Goal: Information Seeking & Learning: Learn about a topic

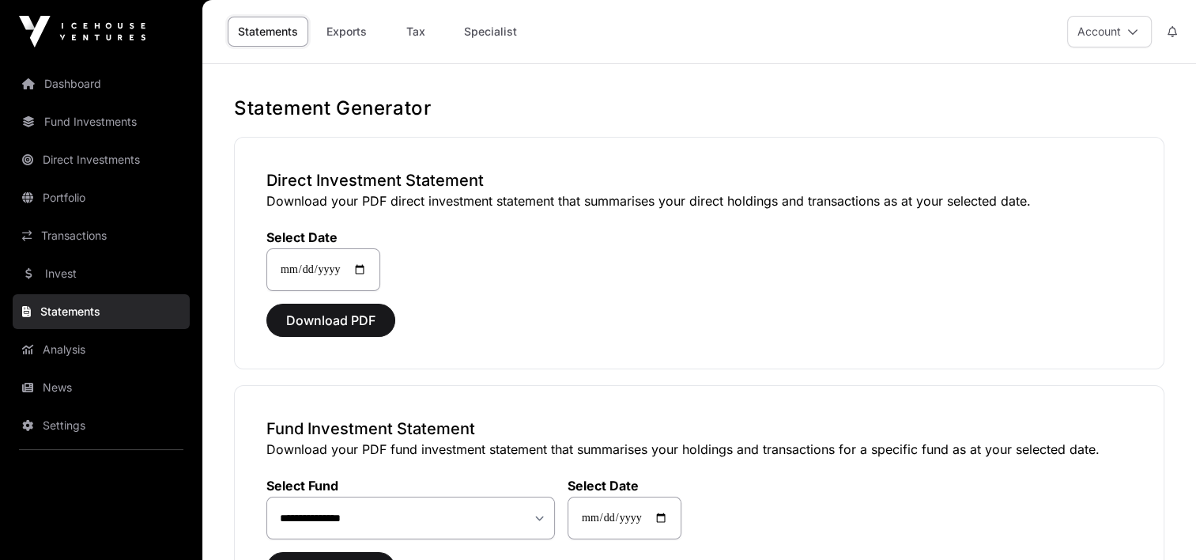
click at [93, 95] on link "Dashboard" at bounding box center [101, 83] width 177 height 35
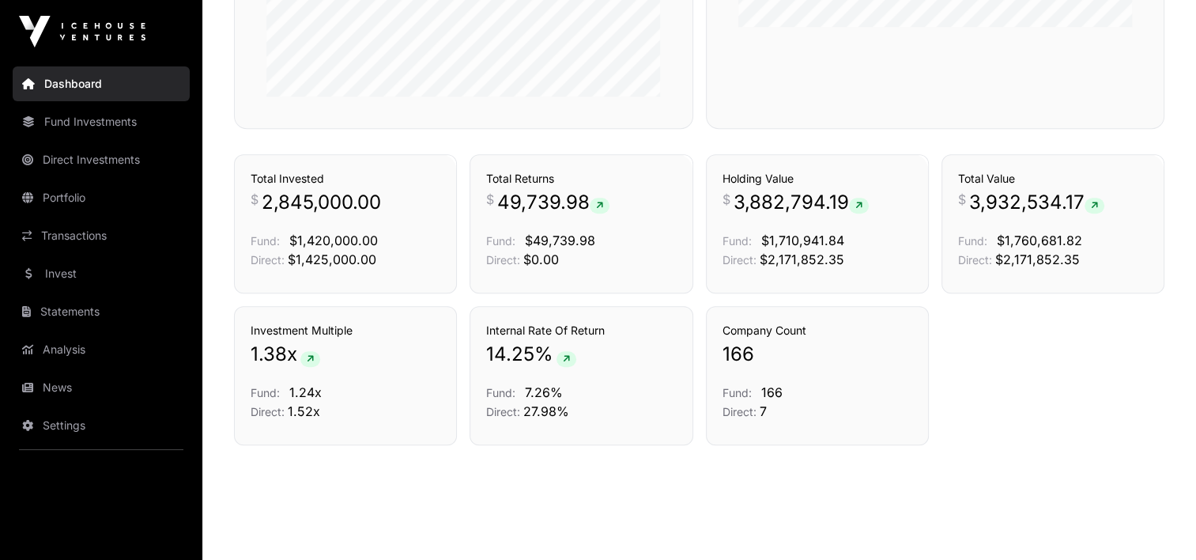
scroll to position [1076, 0]
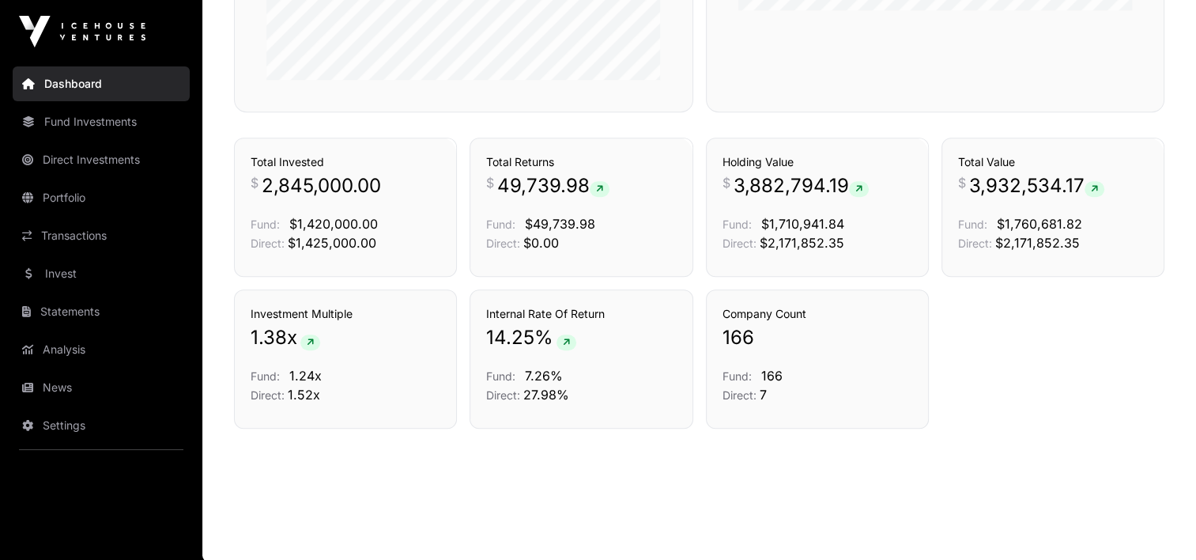
click at [116, 192] on link "Portfolio" at bounding box center [101, 197] width 177 height 35
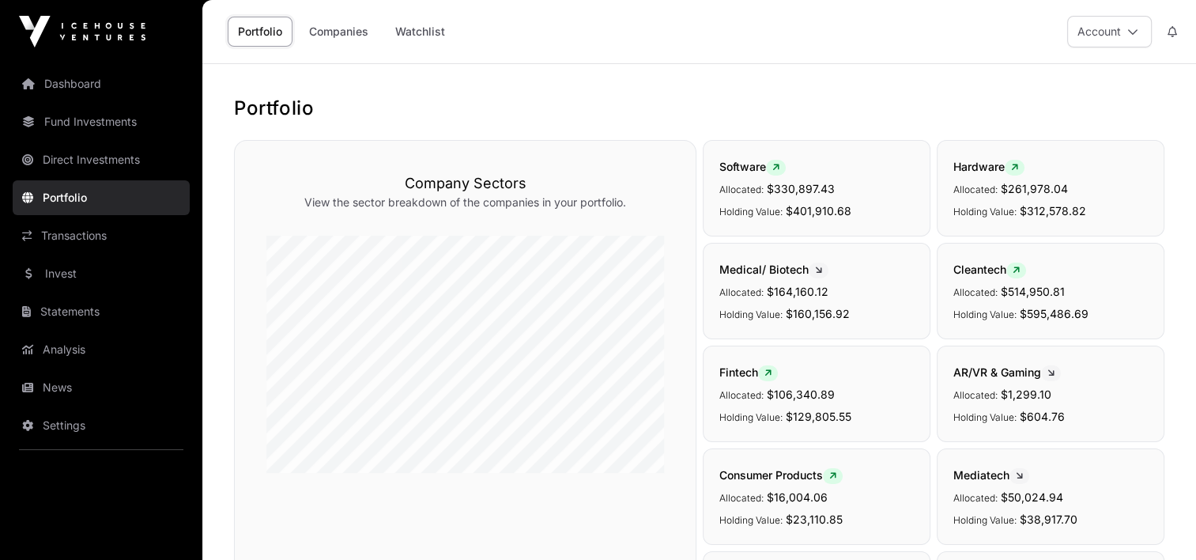
click at [360, 33] on link "Companies" at bounding box center [339, 32] width 80 height 30
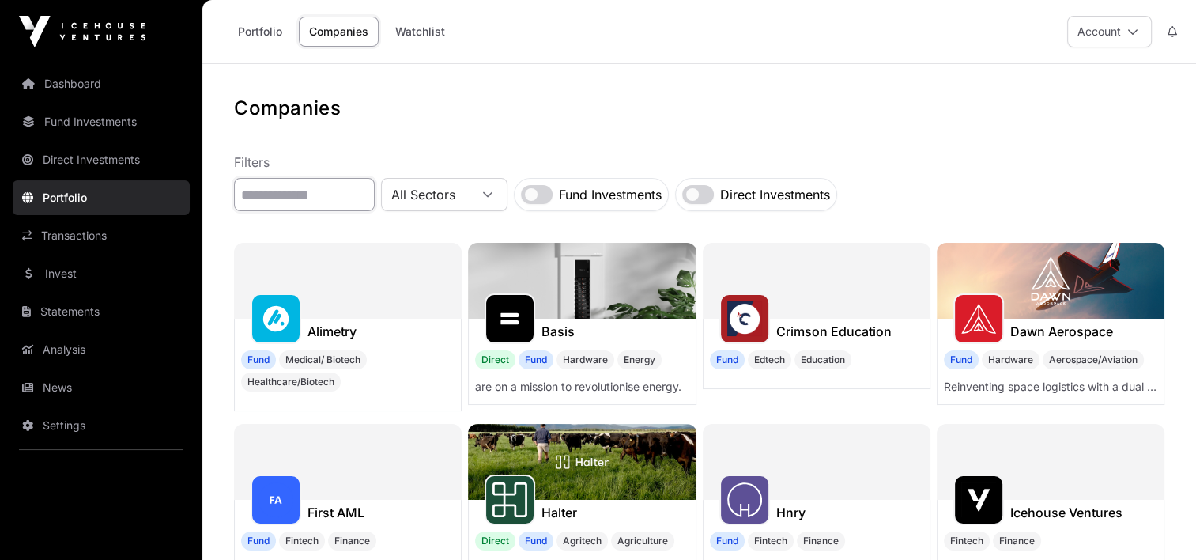
click at [320, 194] on input "text" at bounding box center [304, 194] width 141 height 33
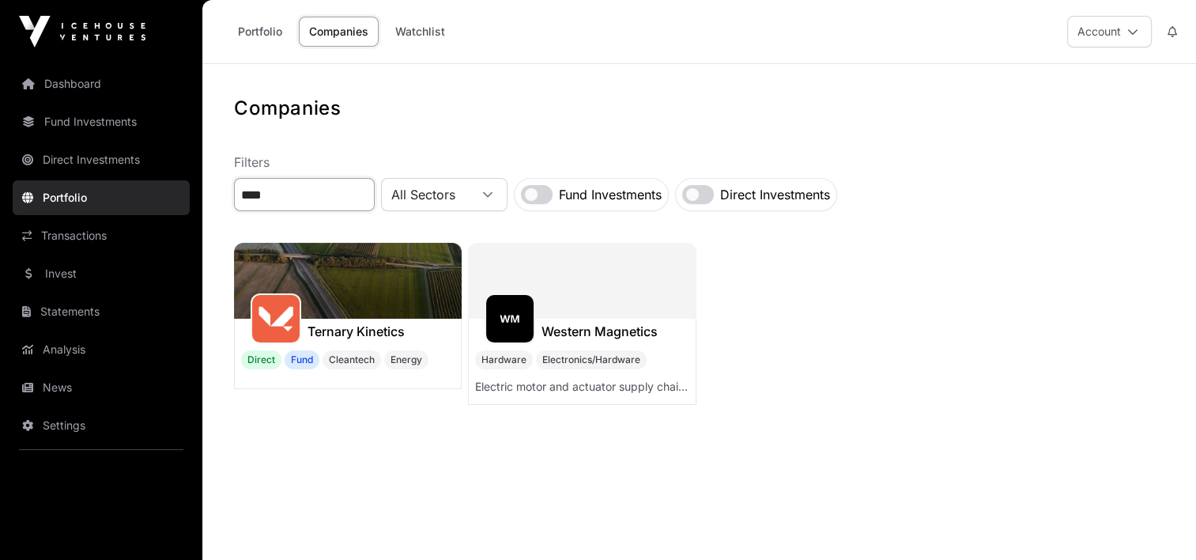
type input "****"
click at [346, 337] on h1 "Ternary Kinetics" at bounding box center [356, 331] width 97 height 19
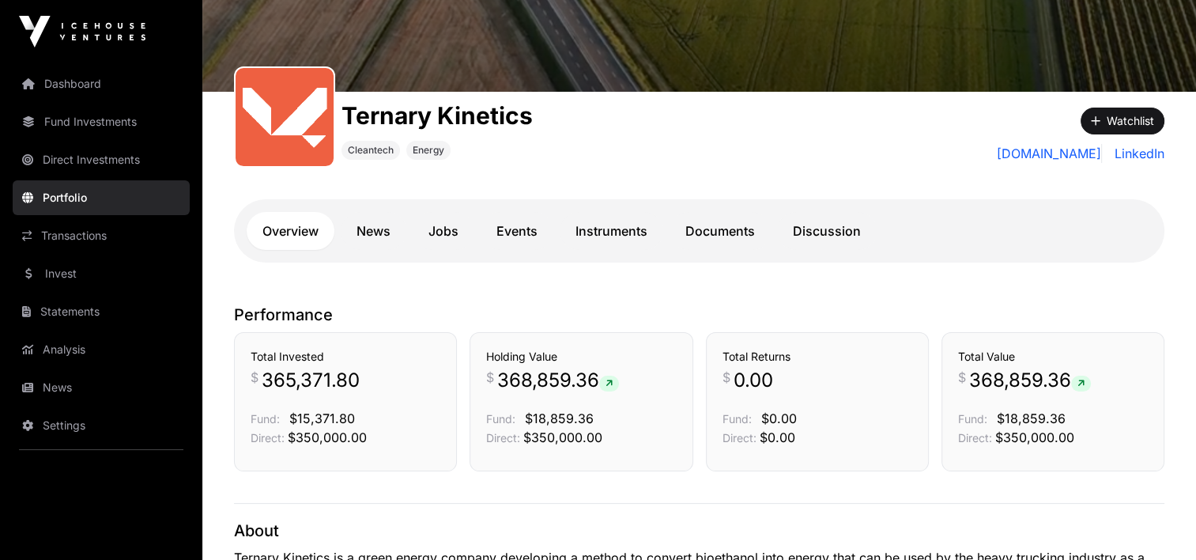
scroll to position [158, 0]
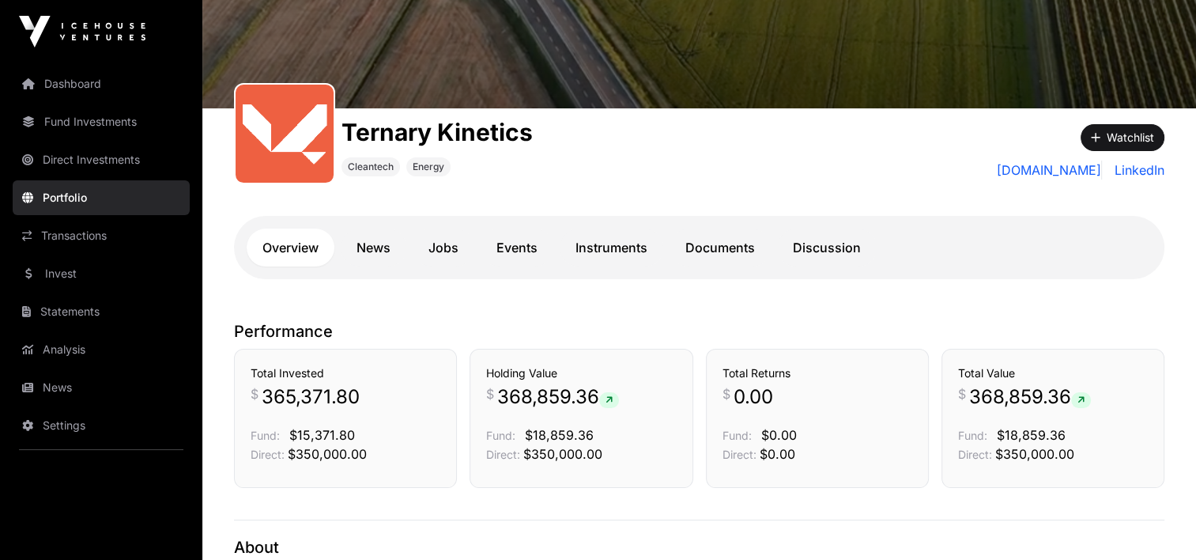
click at [720, 251] on link "Documents" at bounding box center [720, 248] width 101 height 38
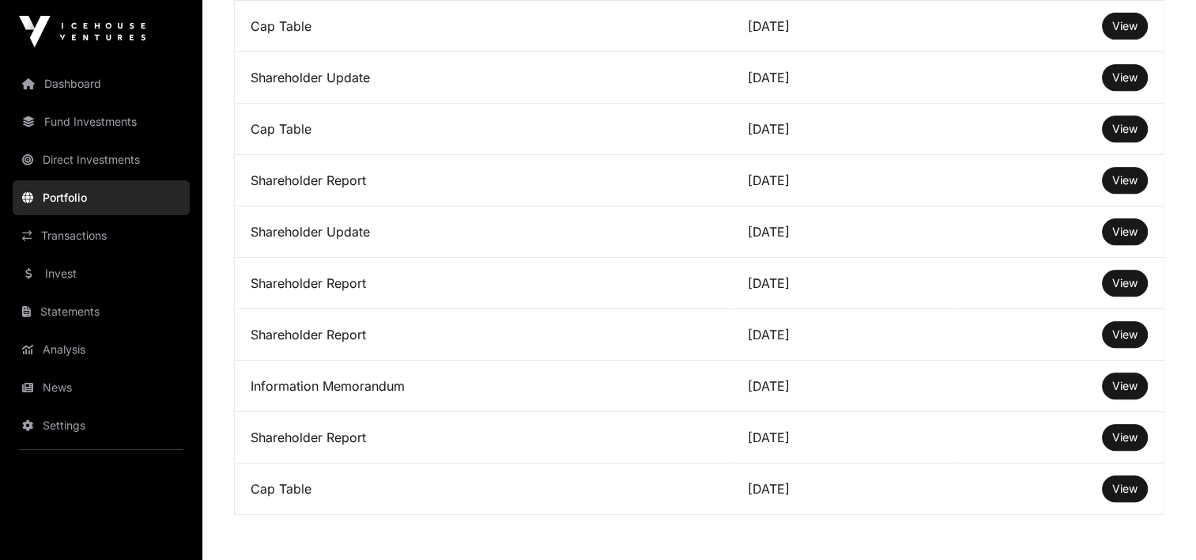
scroll to position [791, 0]
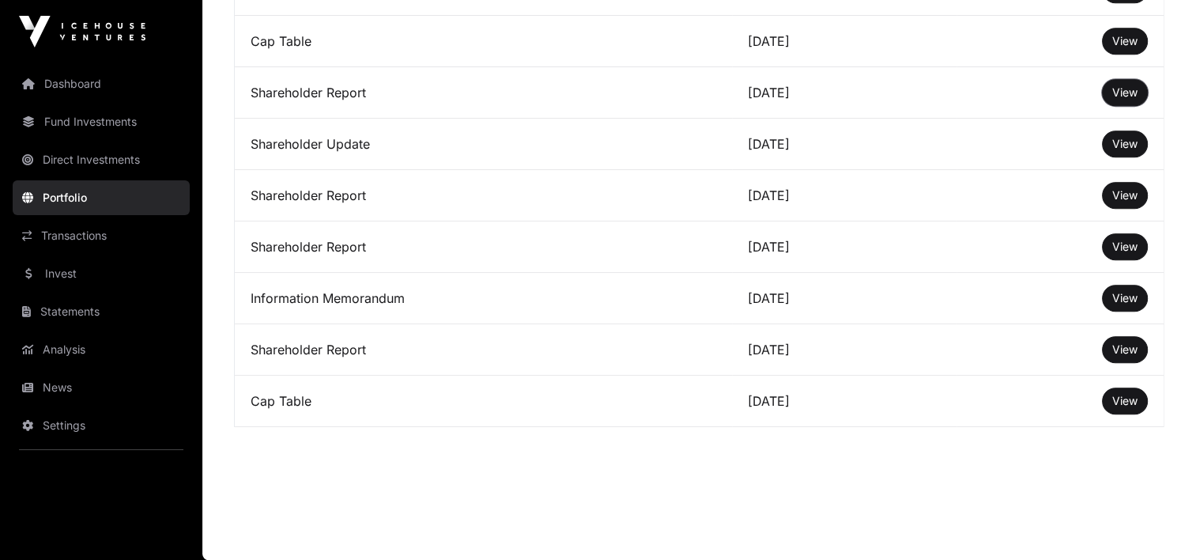
click at [1138, 97] on button "View" at bounding box center [1125, 92] width 46 height 27
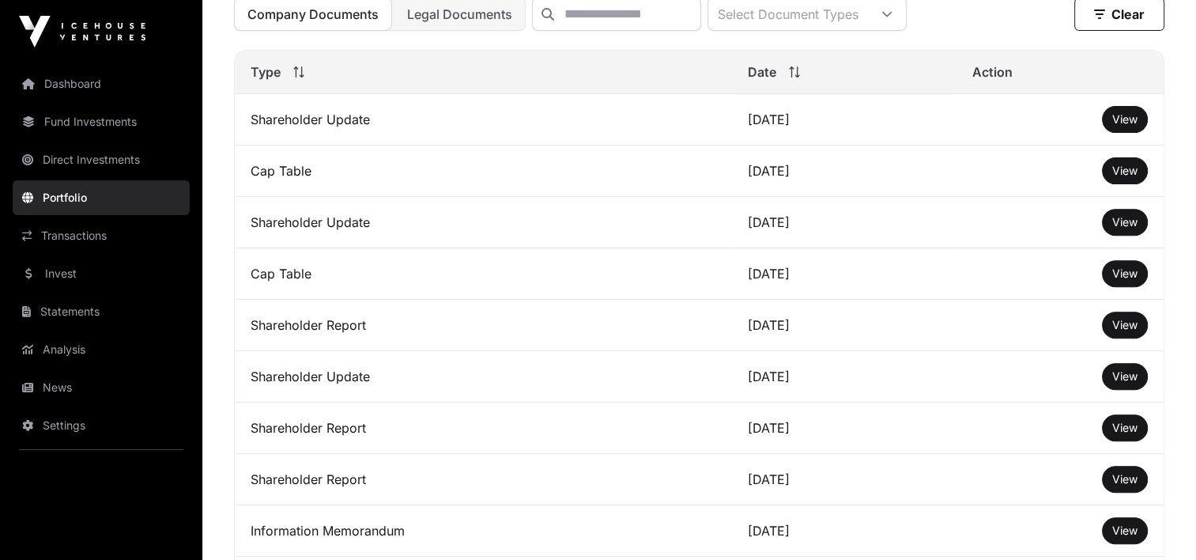
click at [1123, 228] on span "View" at bounding box center [1124, 221] width 25 height 13
click at [1128, 177] on span "View" at bounding box center [1124, 170] width 25 height 13
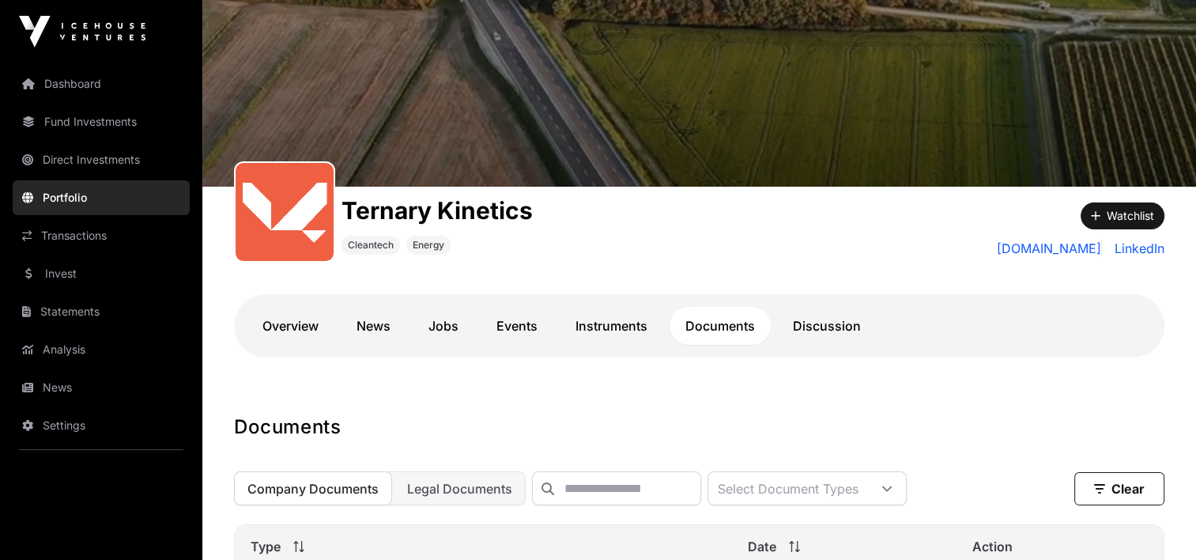
click at [270, 323] on link "Overview" at bounding box center [291, 326] width 88 height 38
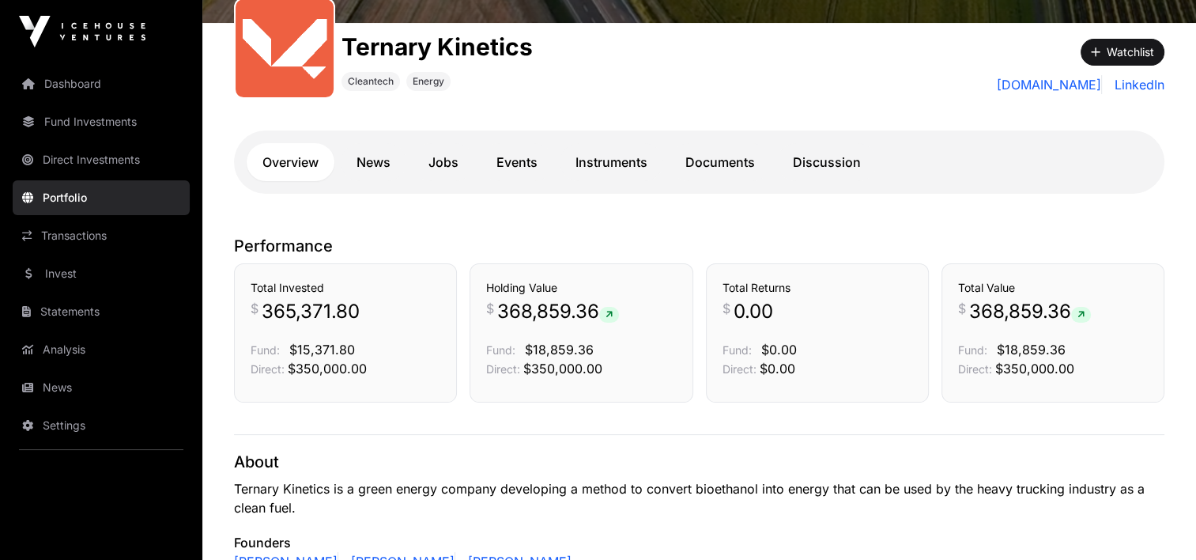
scroll to position [219, 0]
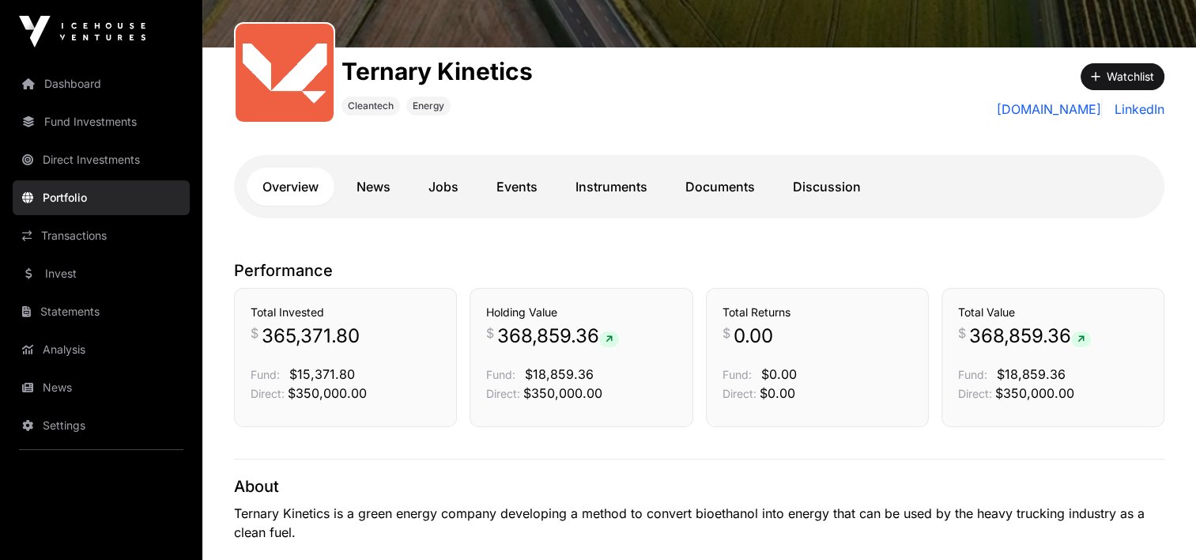
click at [811, 190] on link "Discussion" at bounding box center [827, 187] width 100 height 38
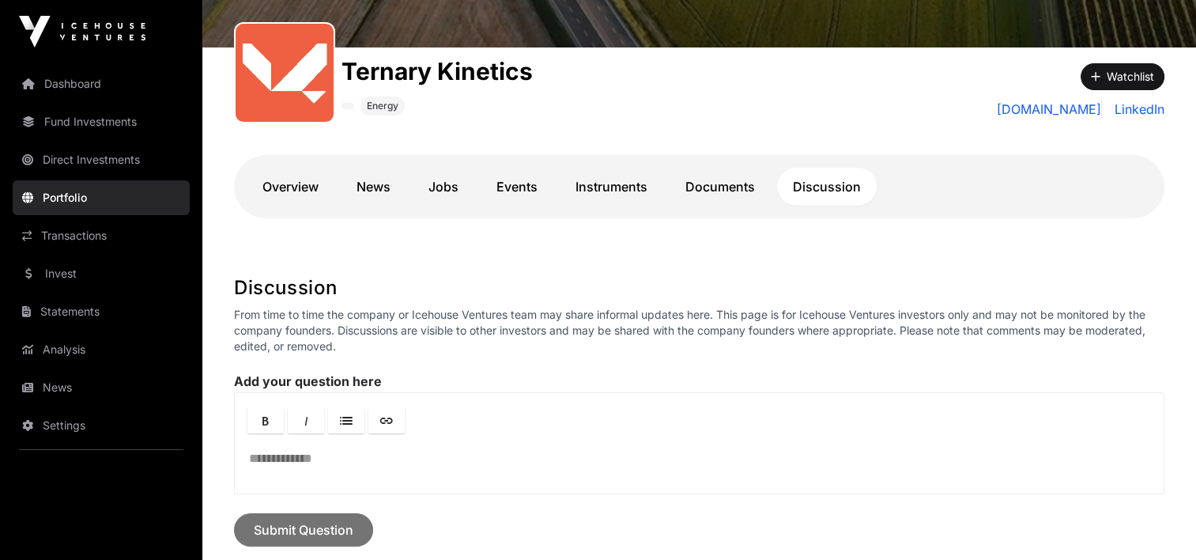
click at [617, 187] on link "Instruments" at bounding box center [612, 187] width 104 height 38
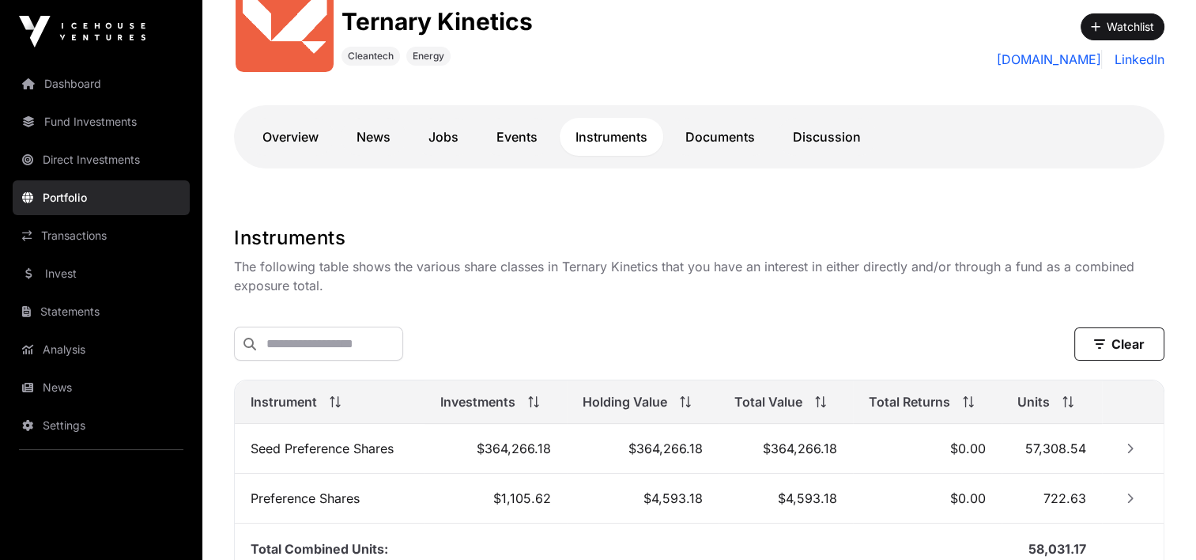
scroll to position [338, 0]
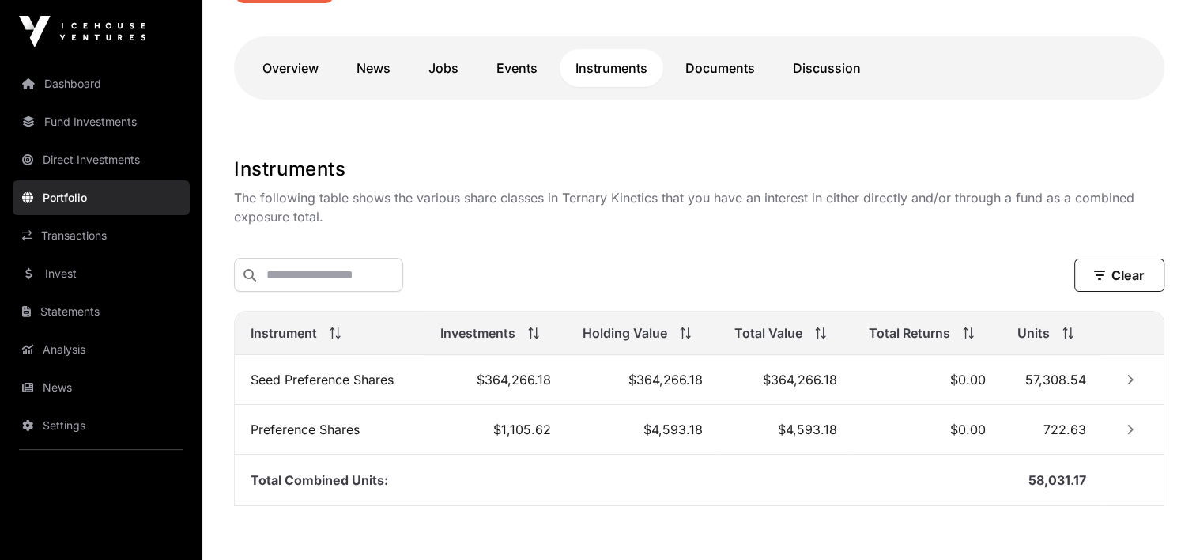
click at [544, 142] on main "Ternary Kinetics Cleantech Energy Watchlist [DOMAIN_NAME] LinkedIn Overview New…" at bounding box center [699, 182] width 994 height 912
drag, startPoint x: 515, startPoint y: 127, endPoint x: 522, endPoint y: 142, distance: 17.3
click at [516, 127] on main "Ternary Kinetics Cleantech Energy Watchlist [DOMAIN_NAME] LinkedIn Overview New…" at bounding box center [699, 182] width 994 height 912
click at [387, 136] on main "Ternary Kinetics Cleantech Energy Watchlist [DOMAIN_NAME] LinkedIn Overview New…" at bounding box center [699, 182] width 994 height 912
click at [302, 72] on link "Overview" at bounding box center [291, 68] width 88 height 38
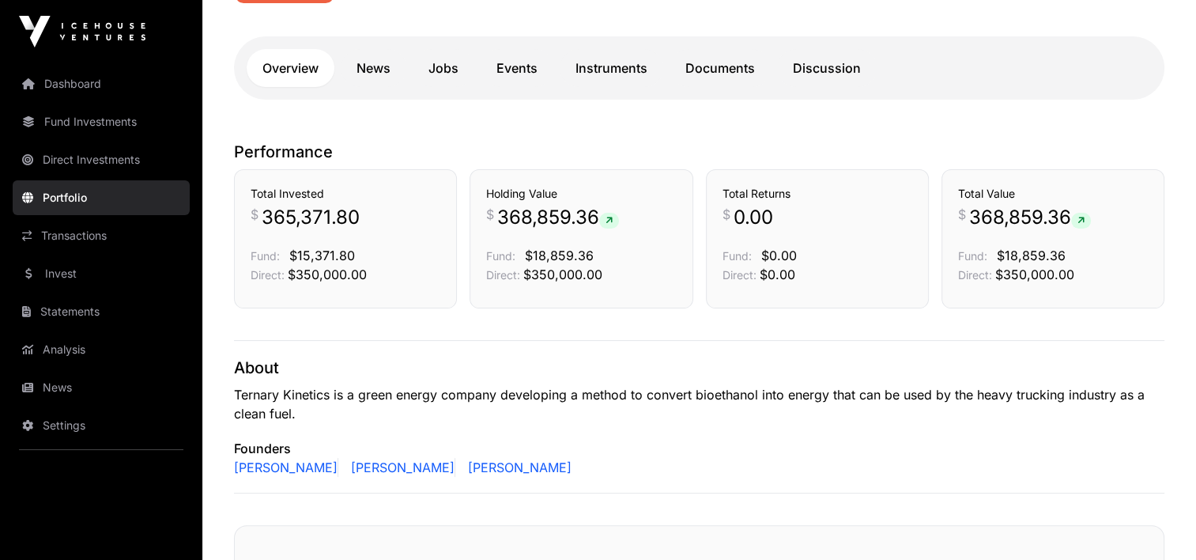
click at [370, 68] on link "News" at bounding box center [374, 68] width 66 height 38
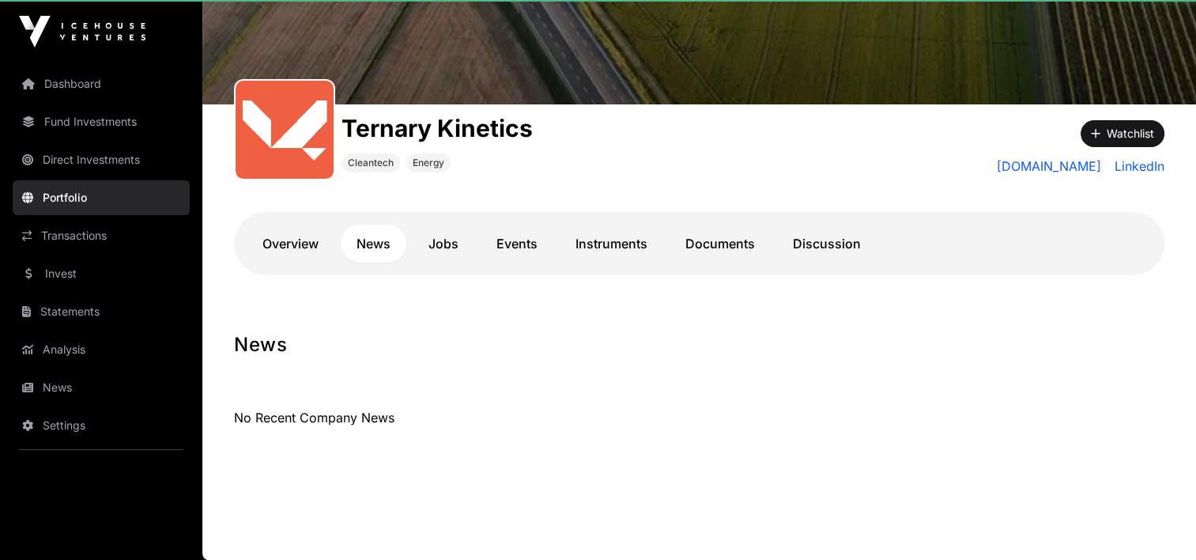
scroll to position [161, 0]
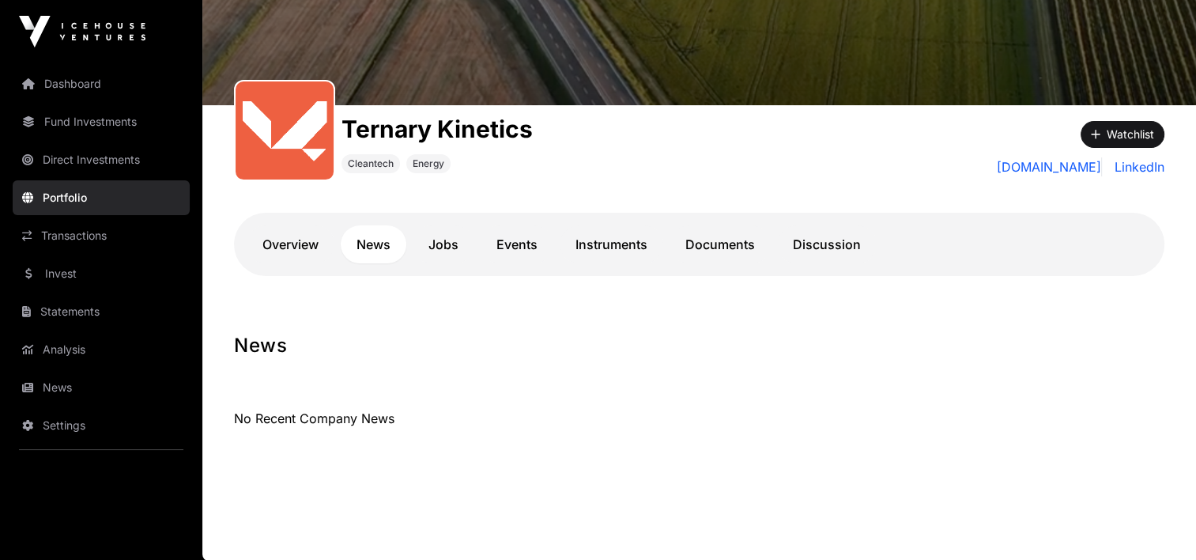
click at [452, 251] on link "Jobs" at bounding box center [444, 244] width 62 height 38
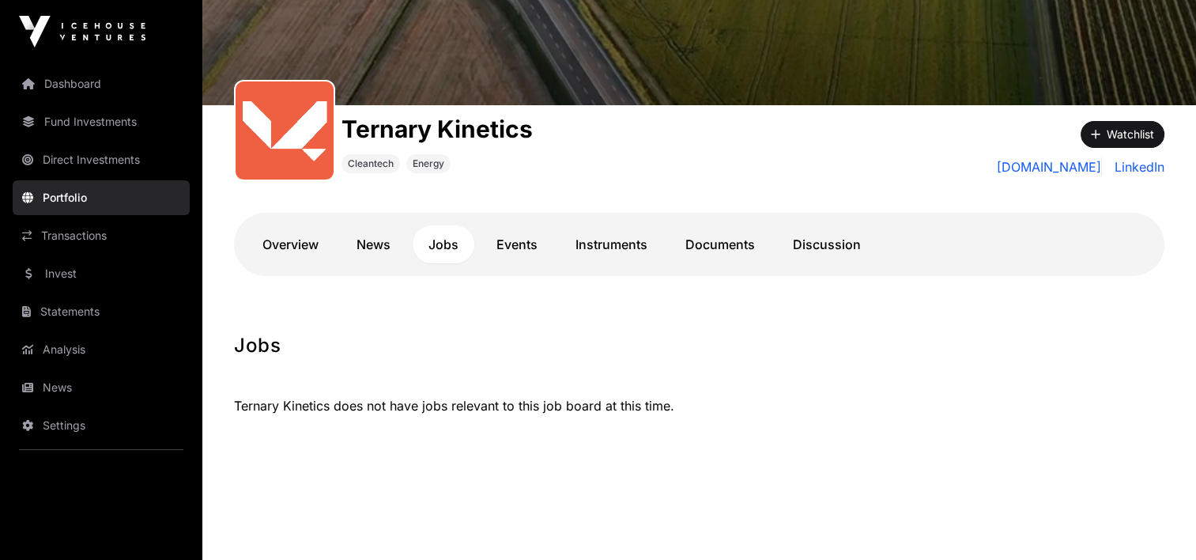
click at [538, 249] on link "Events" at bounding box center [517, 244] width 73 height 38
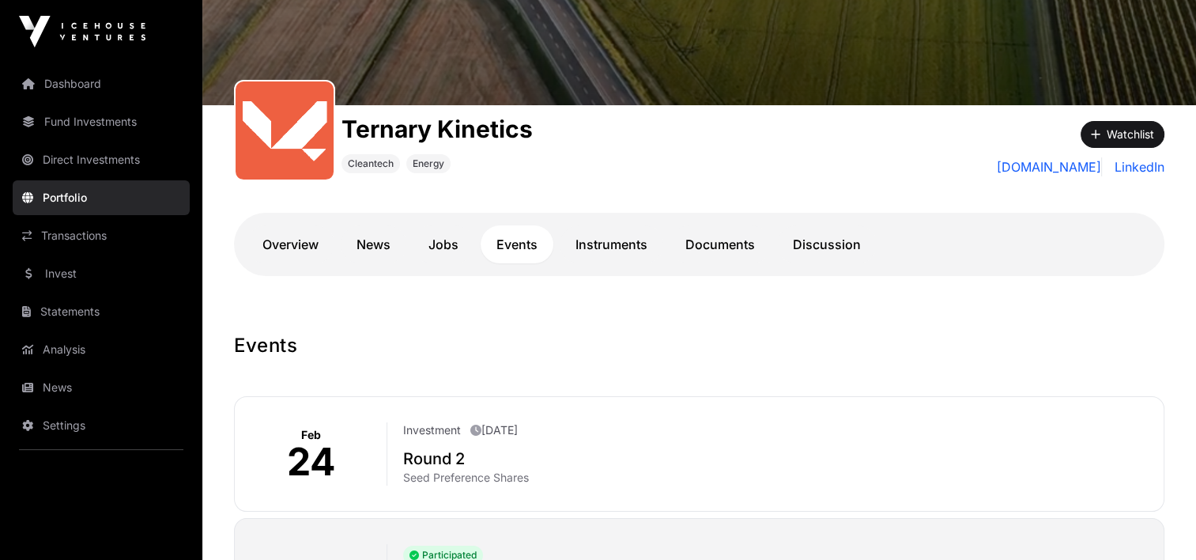
click at [601, 247] on link "Instruments" at bounding box center [612, 244] width 104 height 38
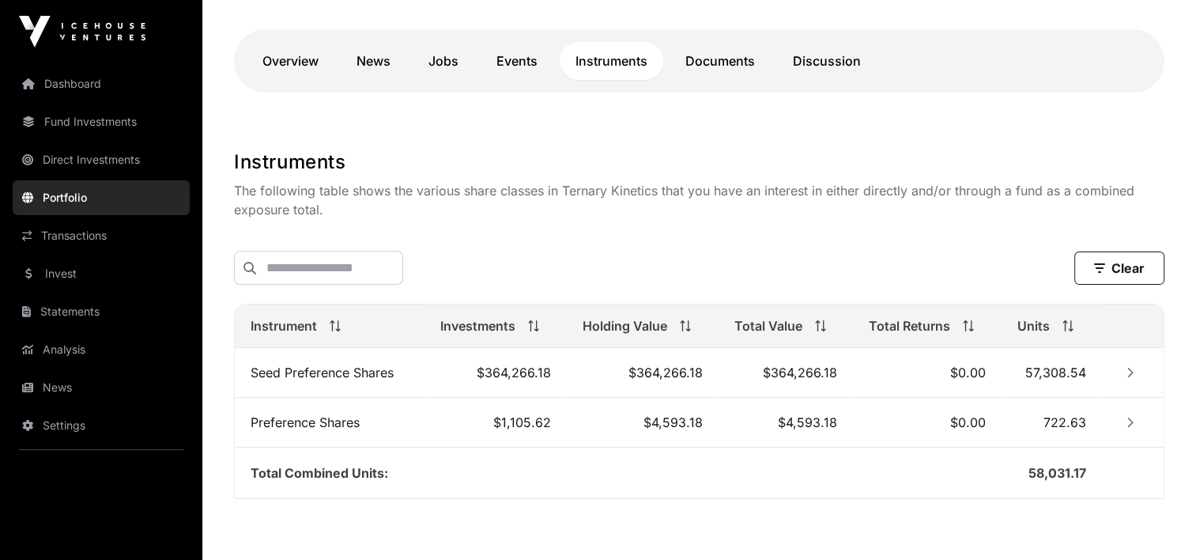
scroll to position [319, 0]
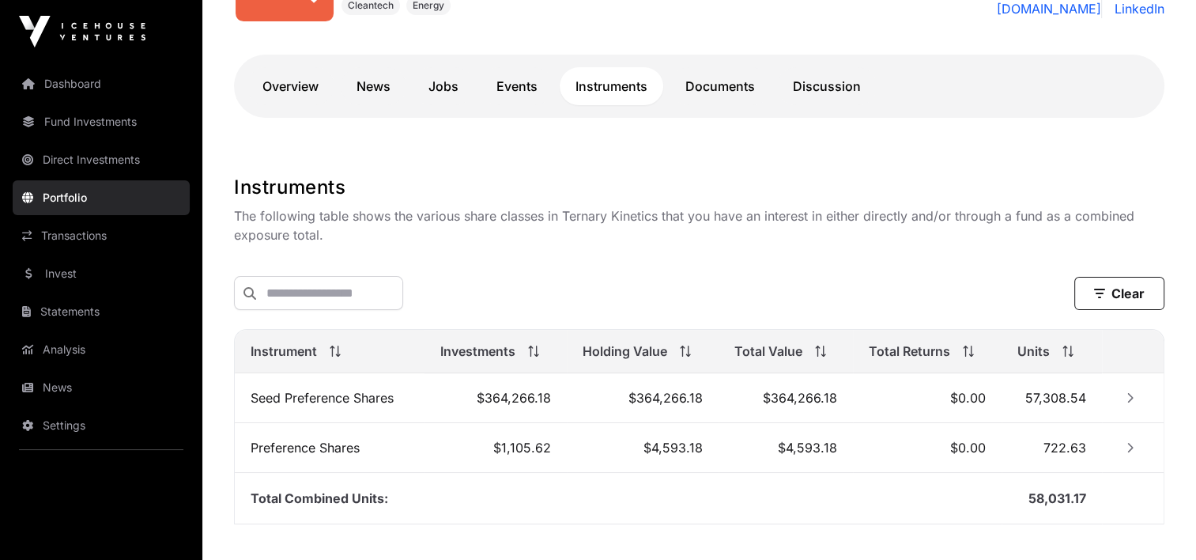
click at [740, 98] on link "Documents" at bounding box center [720, 86] width 101 height 38
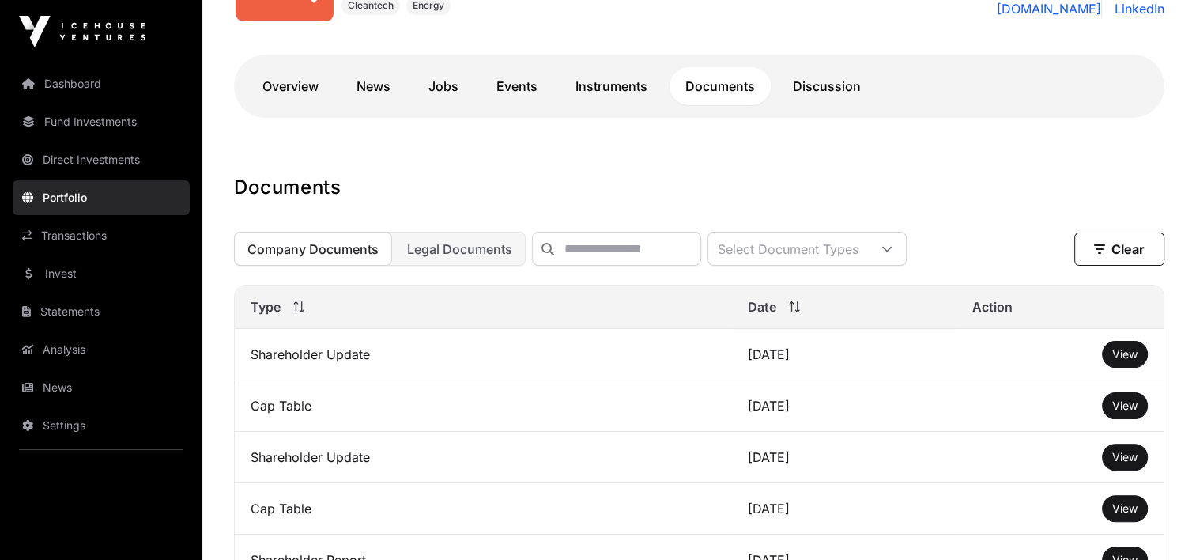
click at [837, 97] on link "Discussion" at bounding box center [827, 86] width 100 height 38
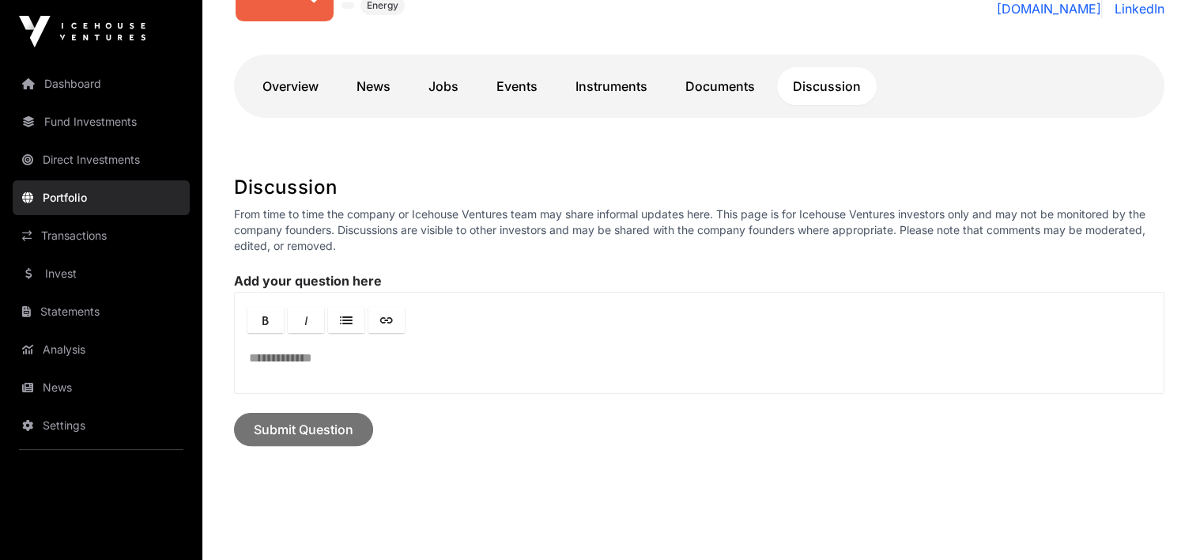
scroll to position [3, 0]
